Goal: Entertainment & Leisure: Consume media (video, audio)

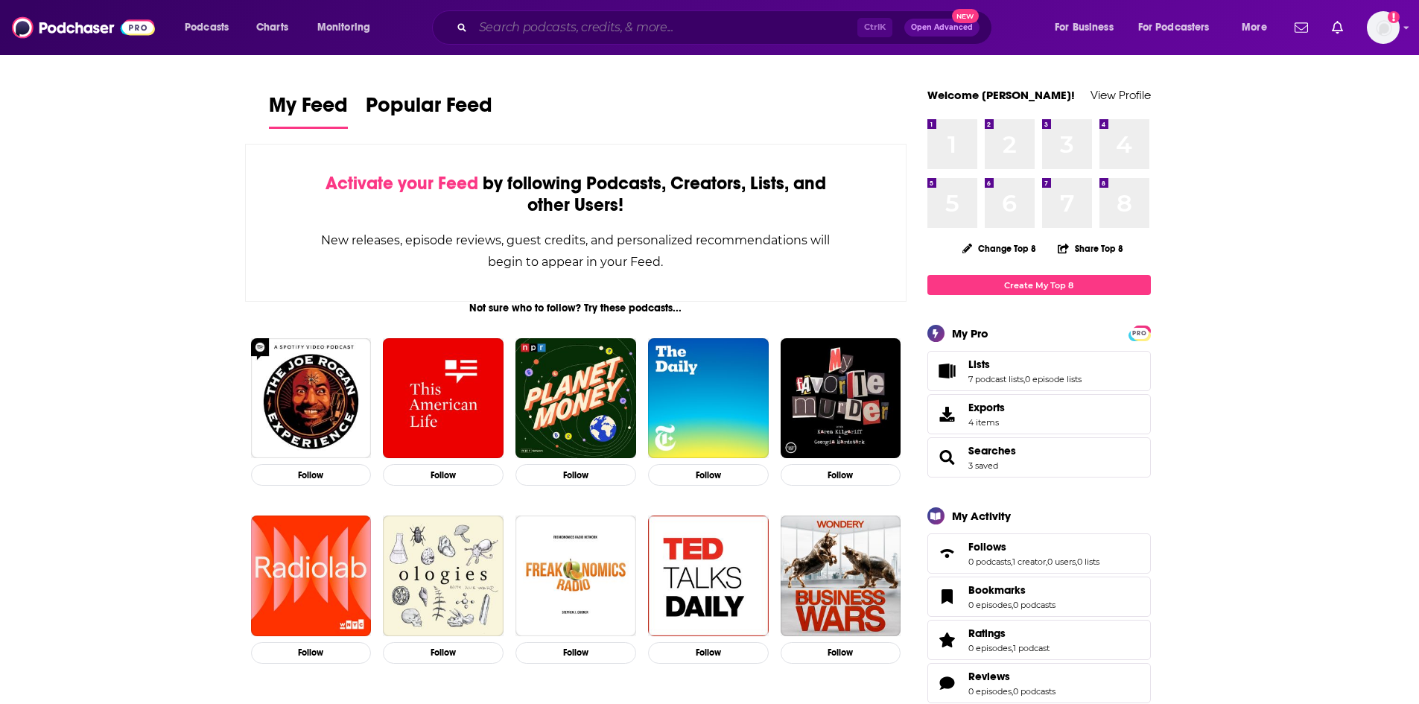
click at [566, 26] on input "Search podcasts, credits, & more..." at bounding box center [665, 28] width 384 height 24
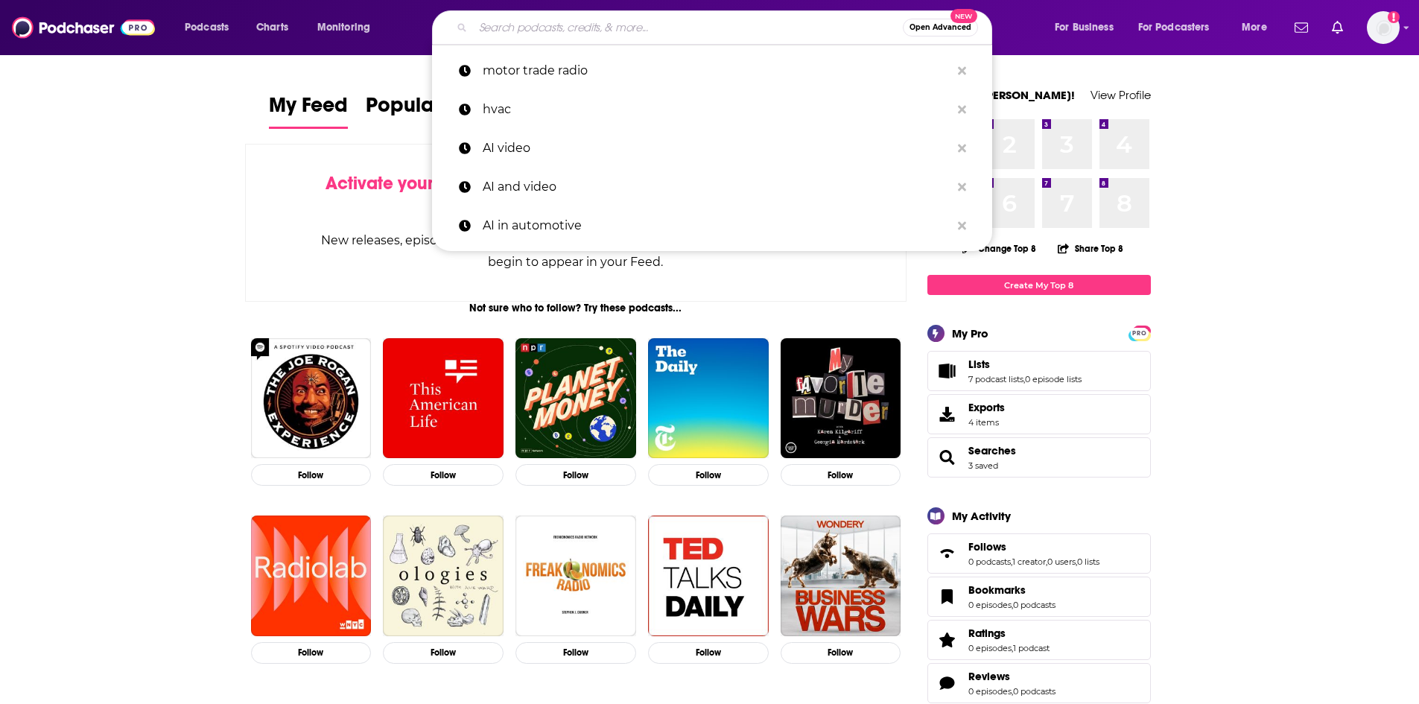
click at [560, 33] on input "Search podcasts, credits, & more..." at bounding box center [688, 28] width 430 height 24
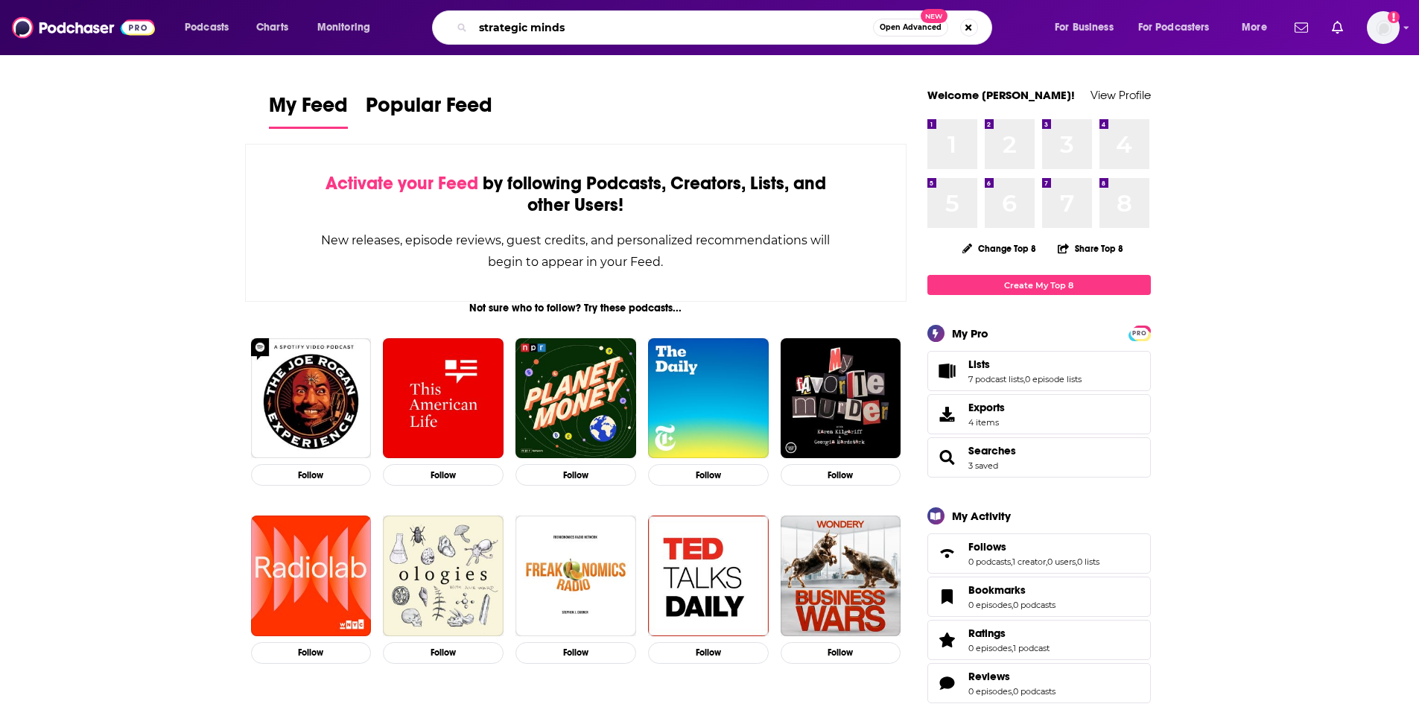
type input "strategic minds"
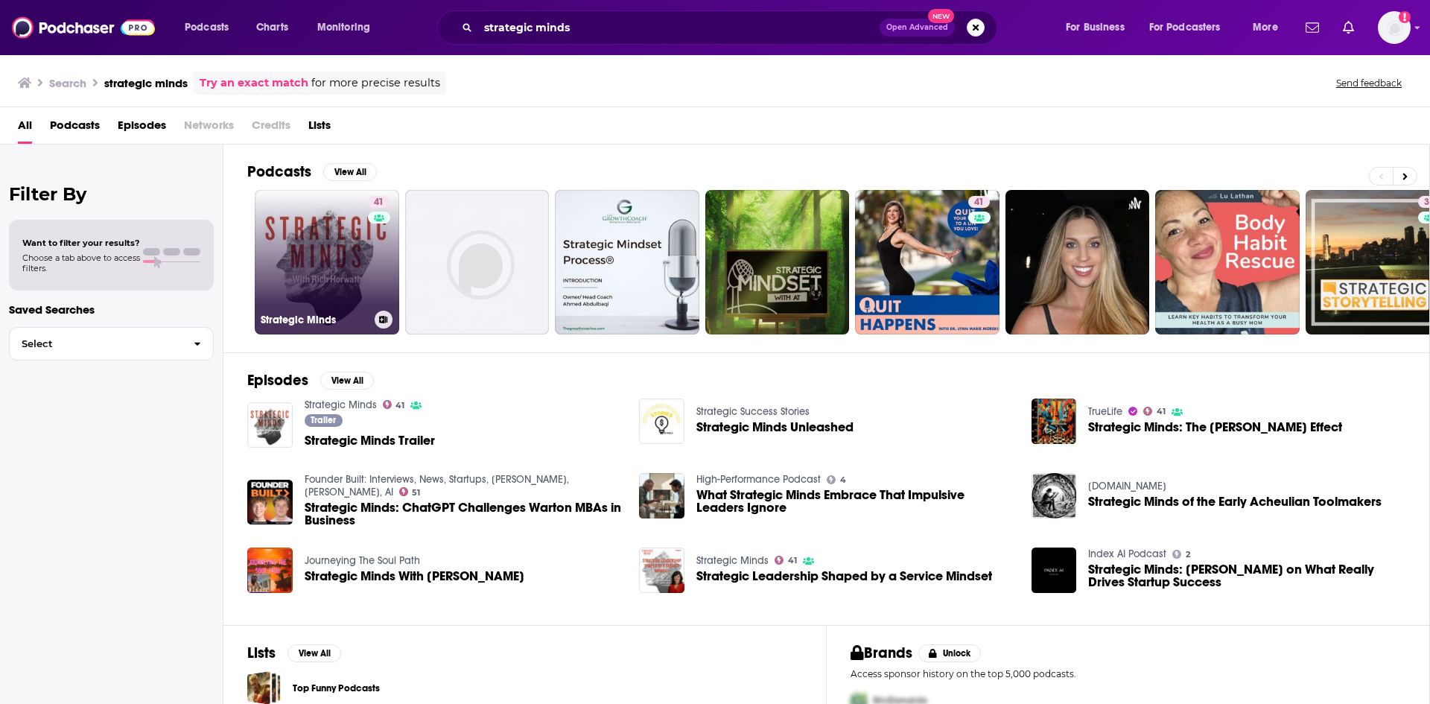
click at [314, 238] on link "41 Strategic Minds" at bounding box center [327, 262] width 145 height 145
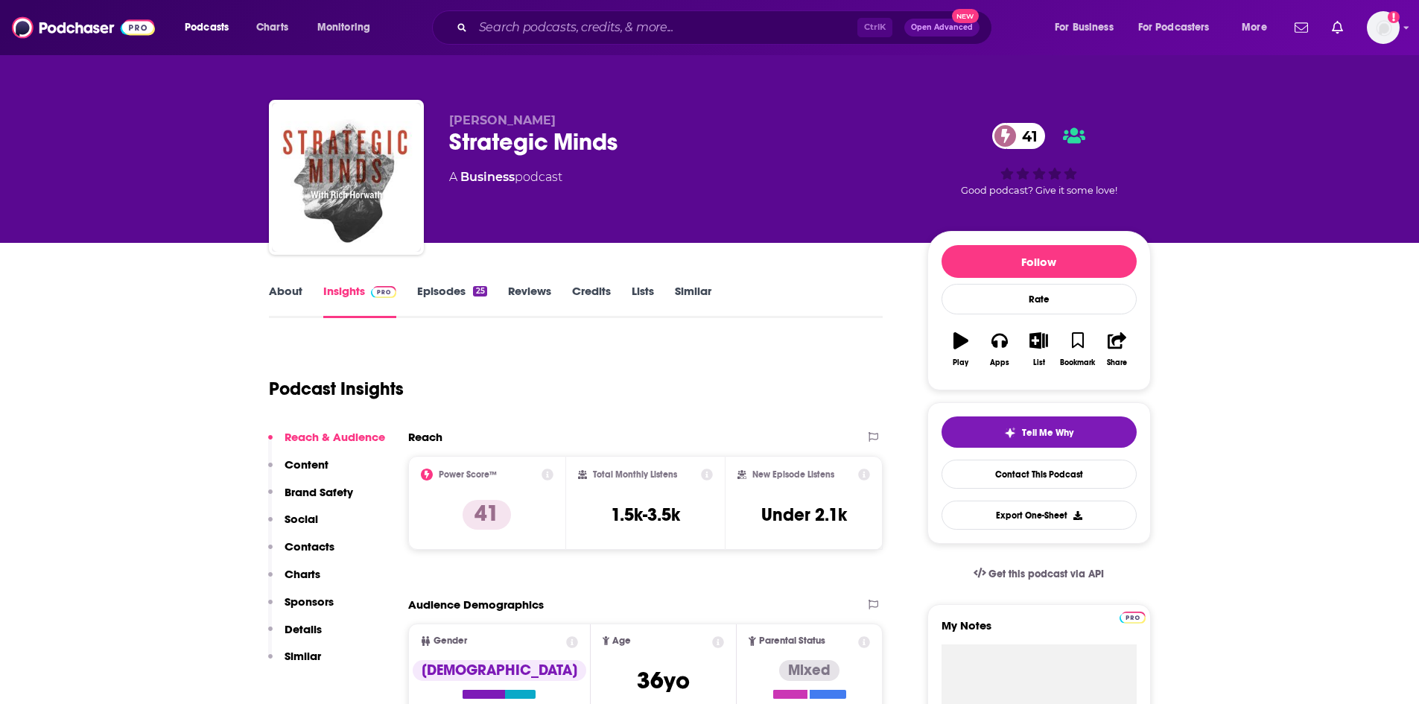
click at [452, 291] on link "Episodes 25" at bounding box center [451, 301] width 69 height 34
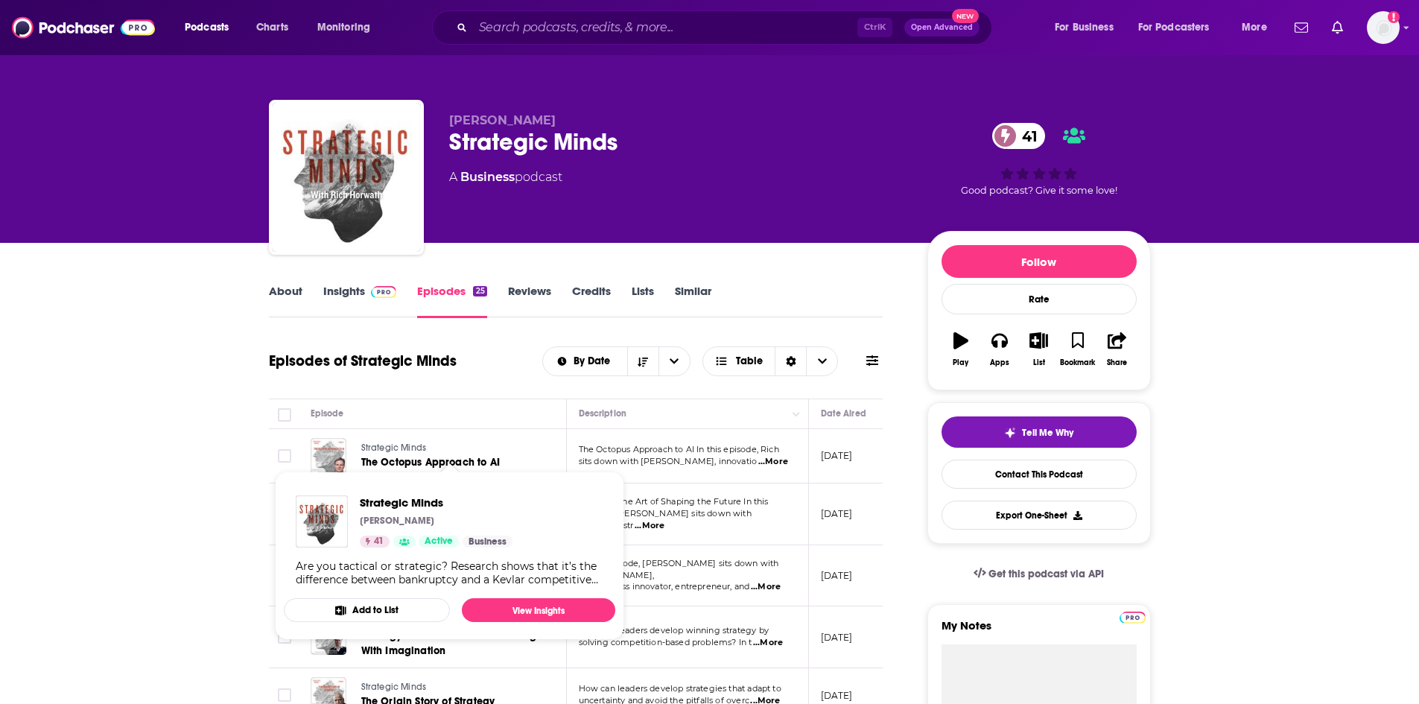
click at [408, 454] on link "Strategic Minds" at bounding box center [449, 448] width 177 height 13
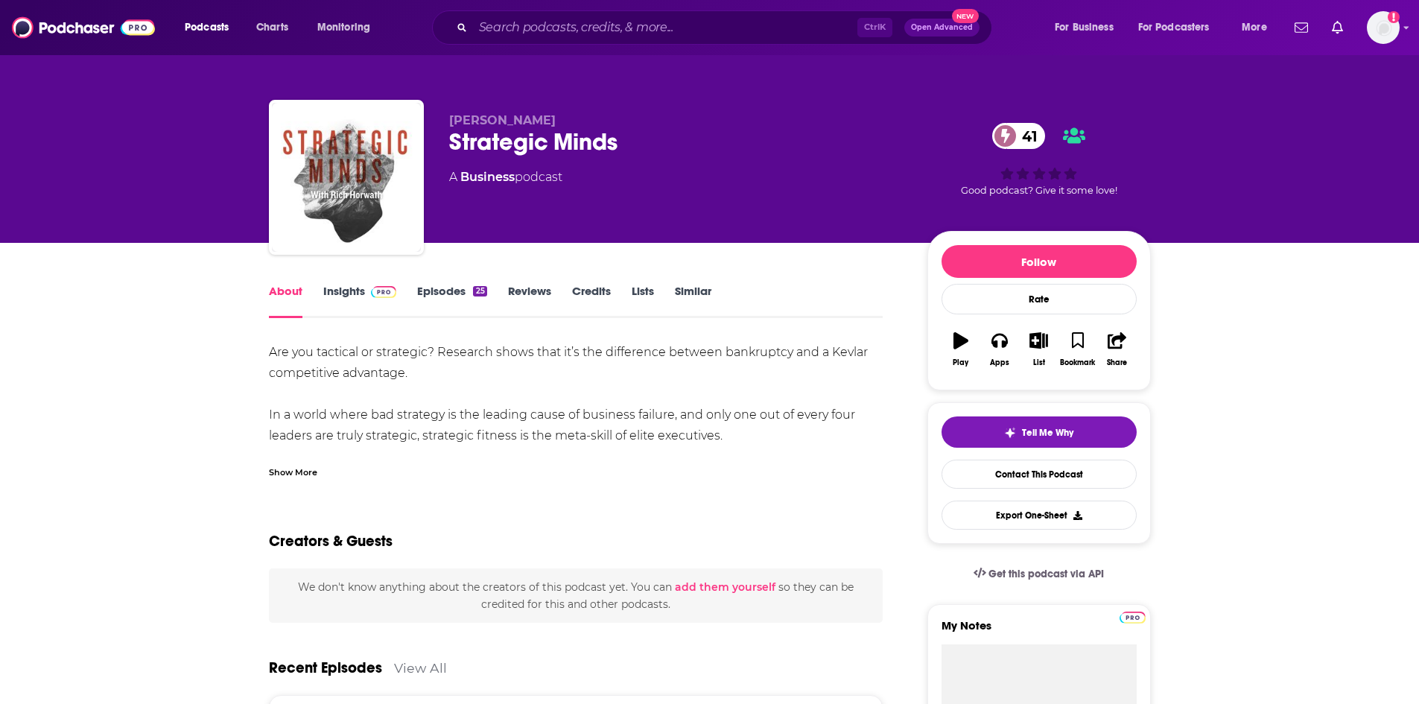
click at [960, 341] on icon "button" at bounding box center [960, 340] width 15 height 16
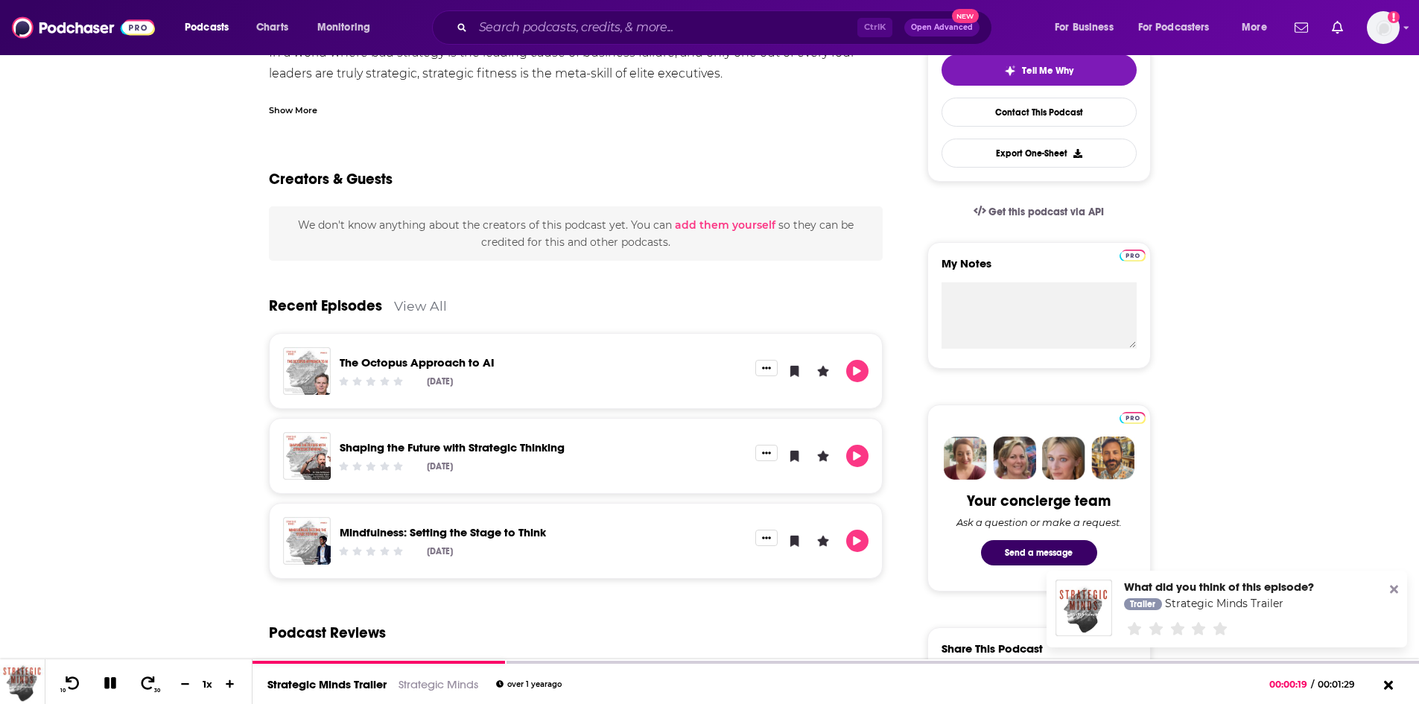
scroll to position [372, 0]
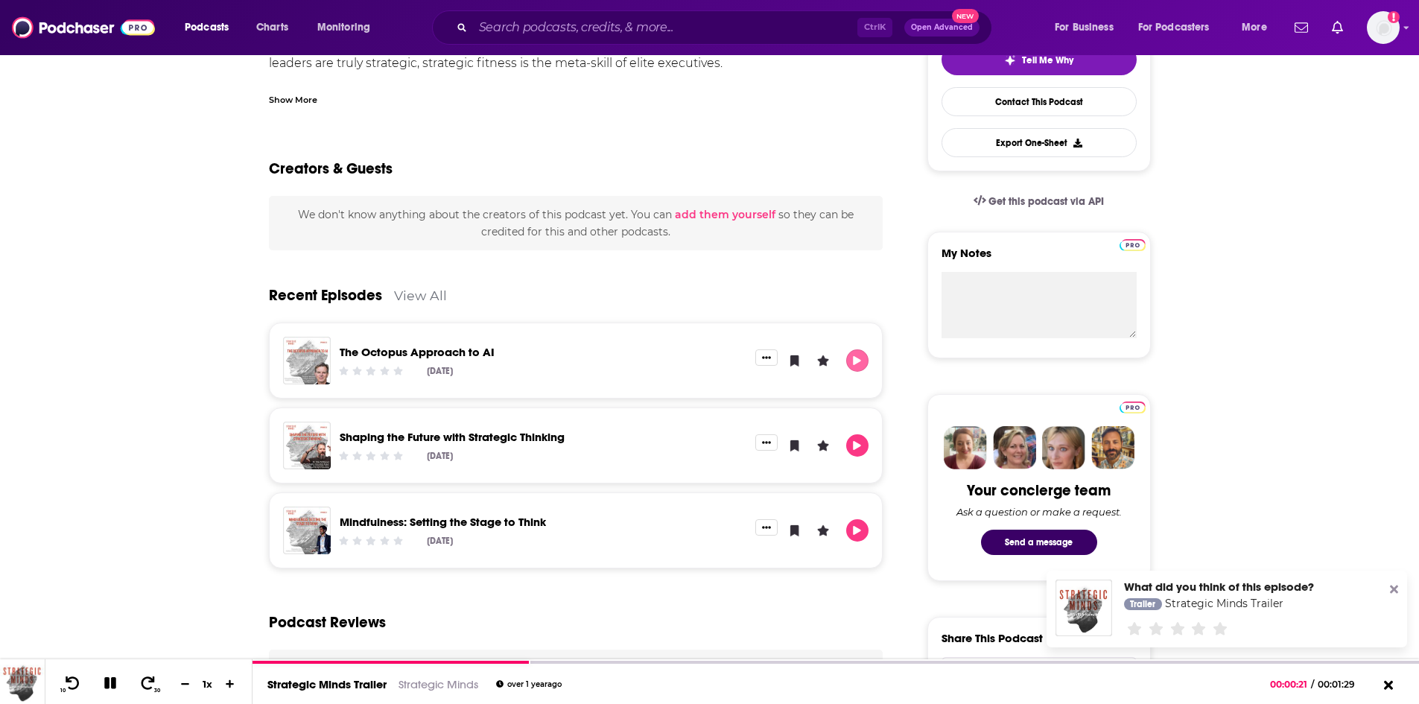
click at [863, 363] on icon "Play" at bounding box center [857, 361] width 12 height 10
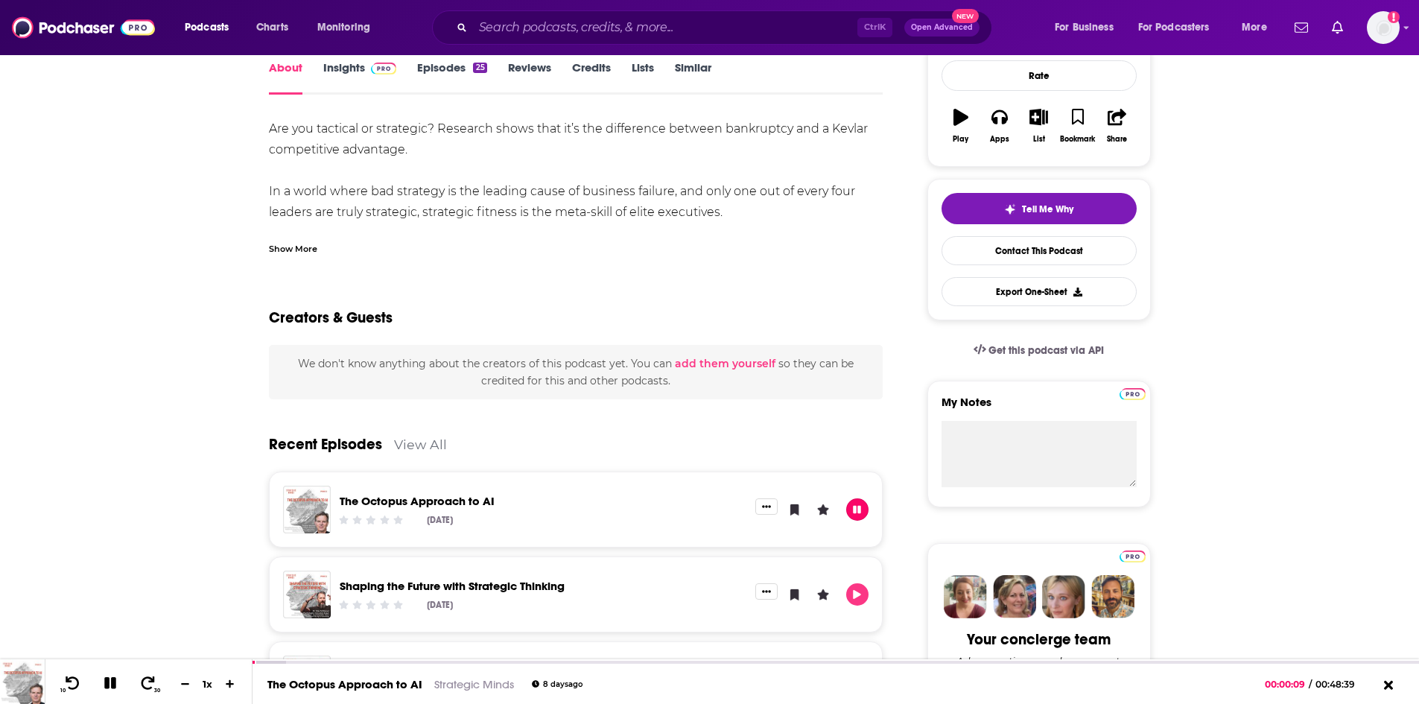
scroll to position [0, 0]
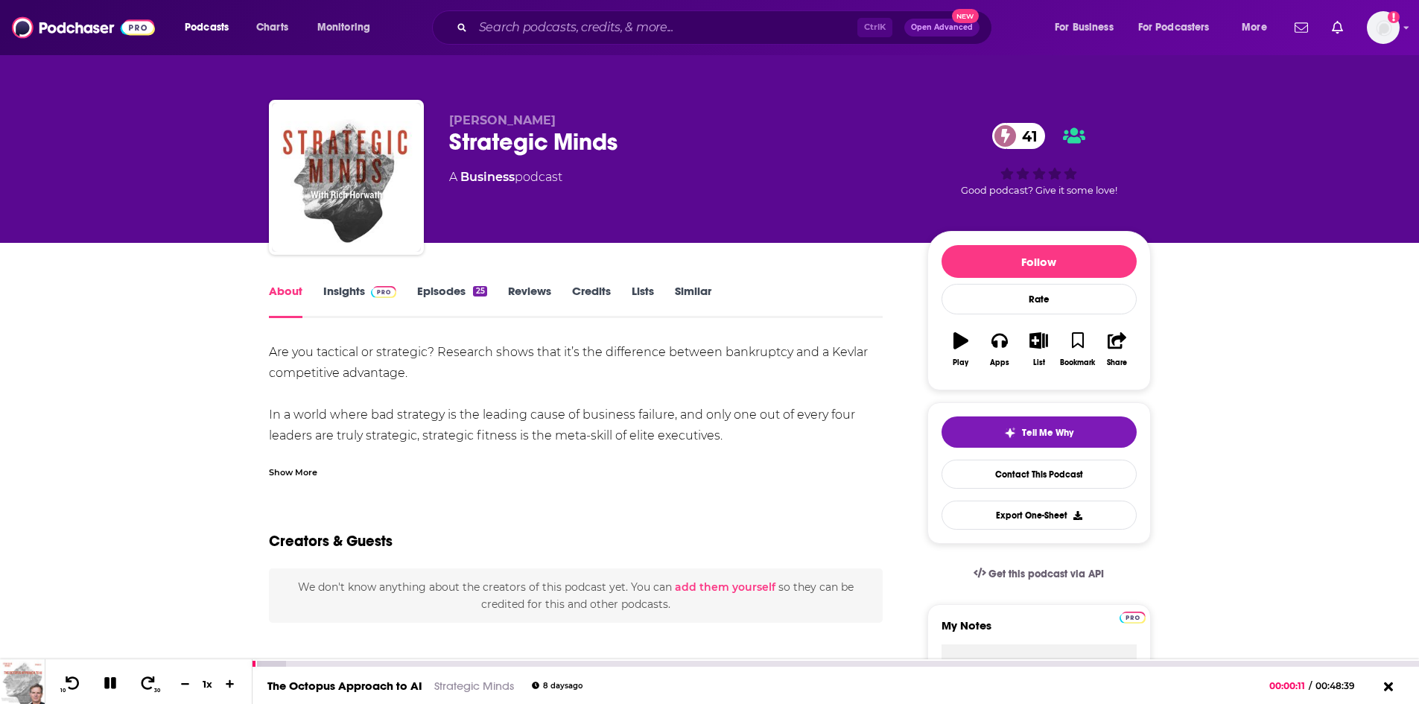
click at [115, 683] on icon at bounding box center [110, 683] width 12 height 12
